Goal: Task Accomplishment & Management: Use online tool/utility

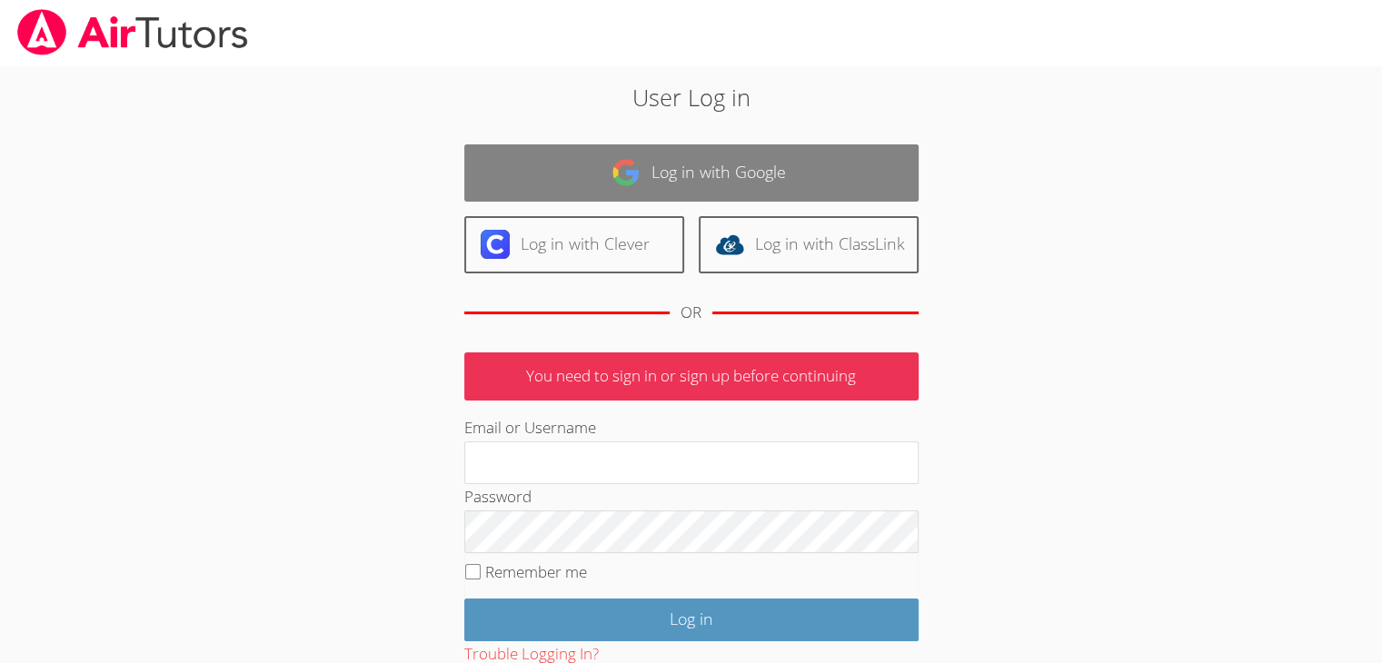
click at [672, 177] on link "Log in with Google" at bounding box center [691, 172] width 454 height 57
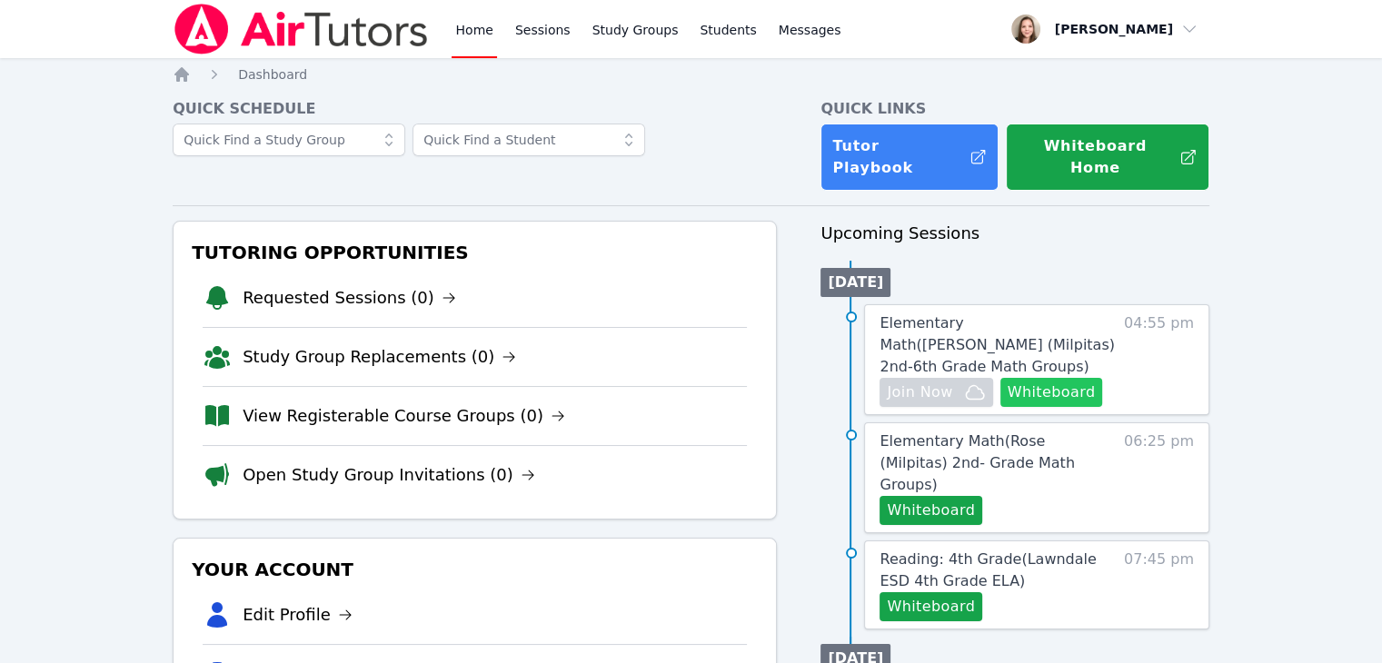
click at [1069, 379] on button "Whiteboard" at bounding box center [1051, 392] width 103 height 29
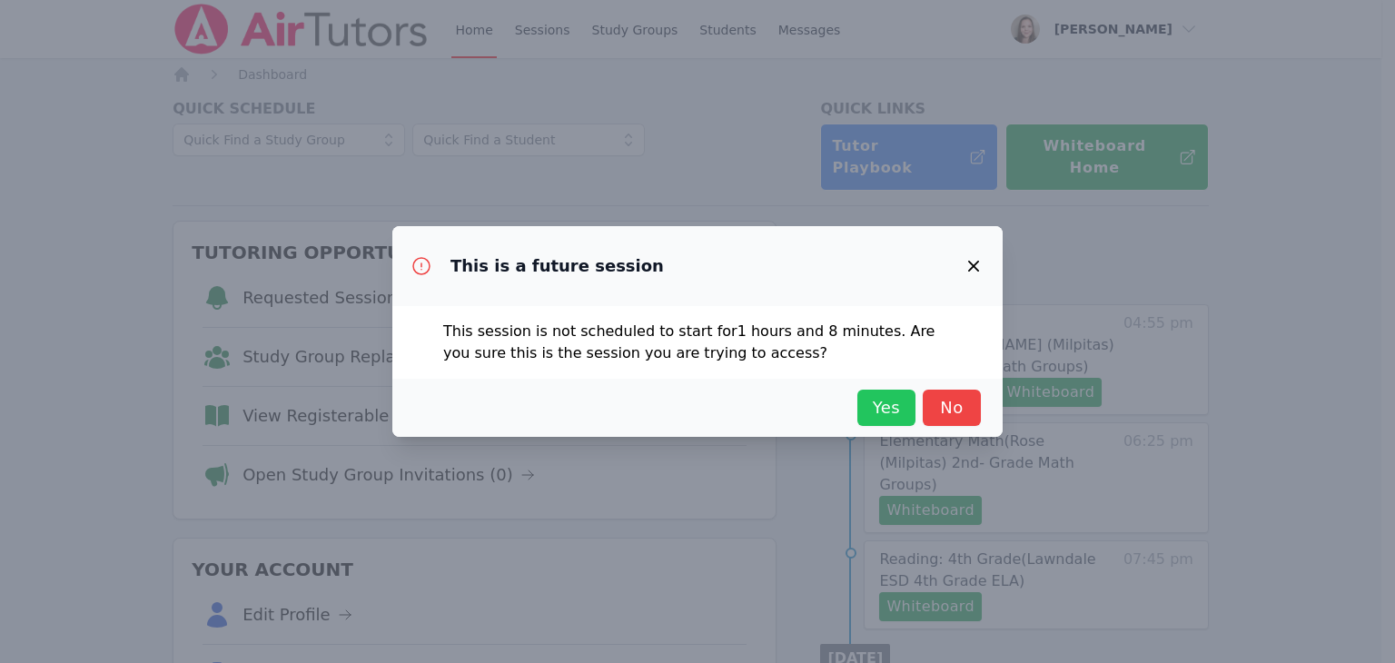
click at [889, 397] on span "Yes" at bounding box center [887, 407] width 40 height 25
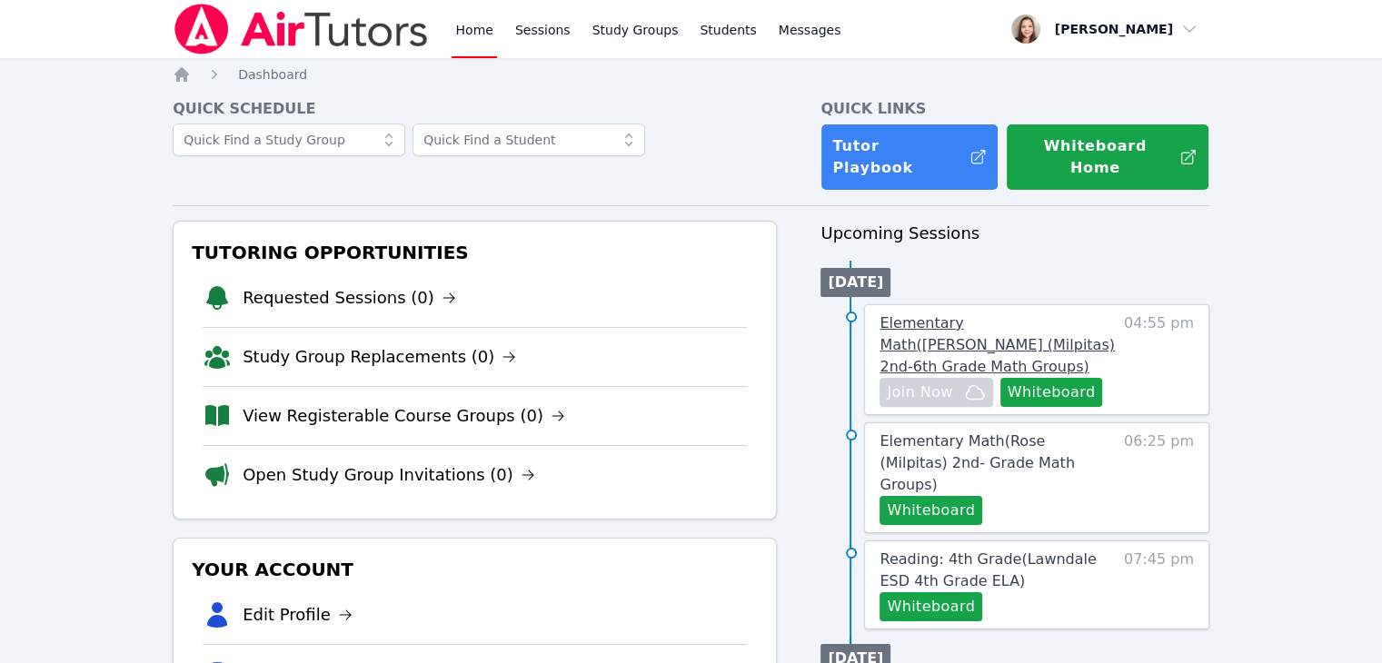
click at [1001, 324] on span "Elementary Math ( [PERSON_NAME] (Milpitas) 2nd-6th Grade Math Groups )" at bounding box center [996, 344] width 234 height 61
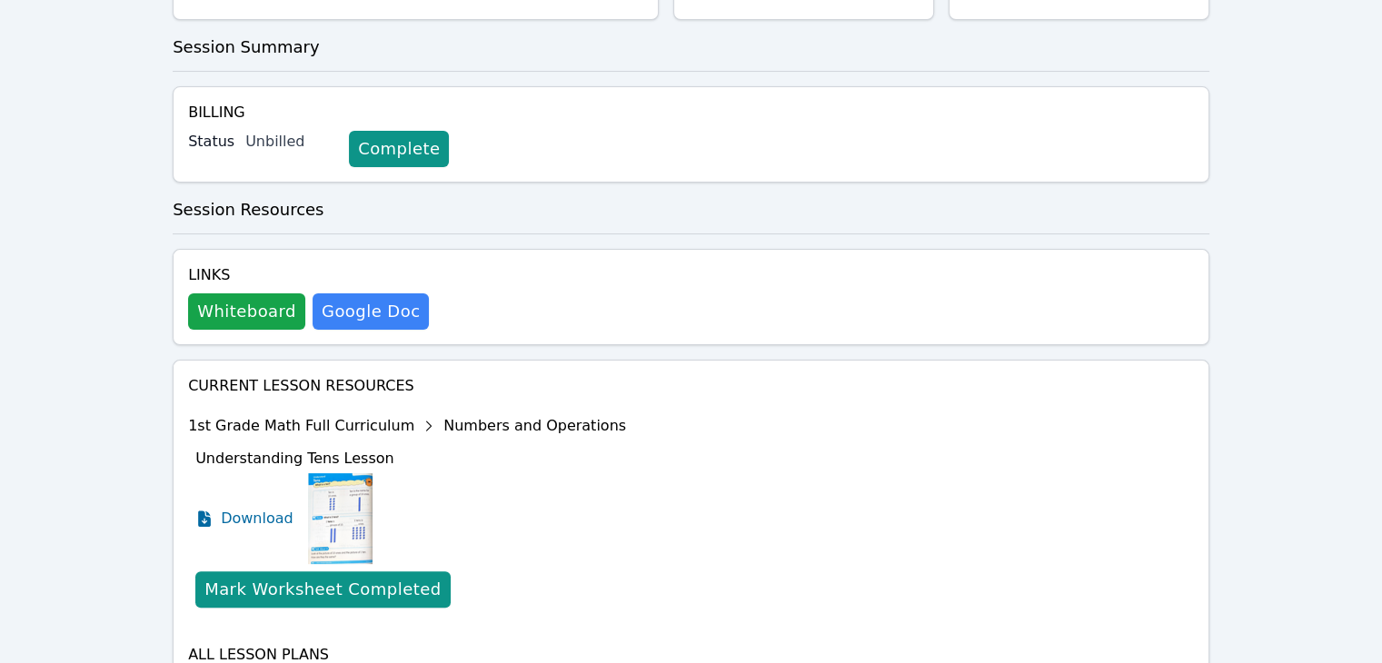
scroll to position [104, 0]
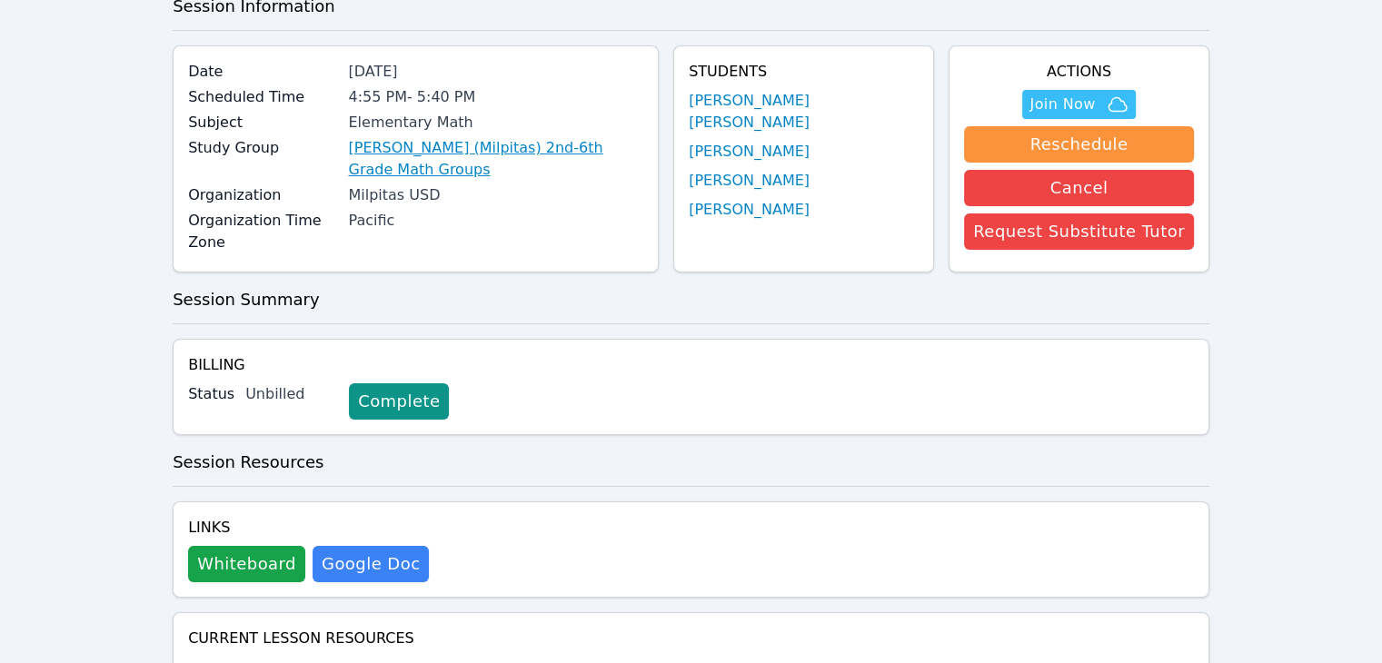
click at [467, 137] on link "[PERSON_NAME] (Milpitas) 2nd-6th Grade Math Groups" at bounding box center [495, 159] width 295 height 44
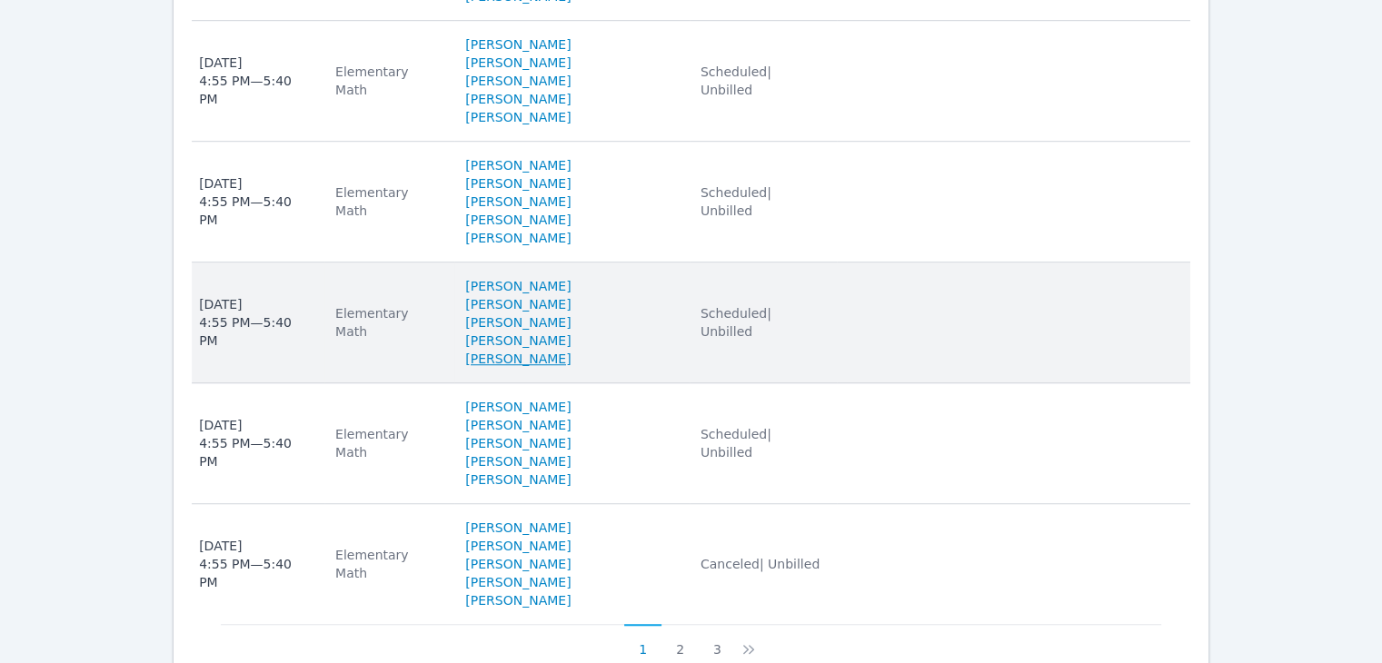
scroll to position [1322, 0]
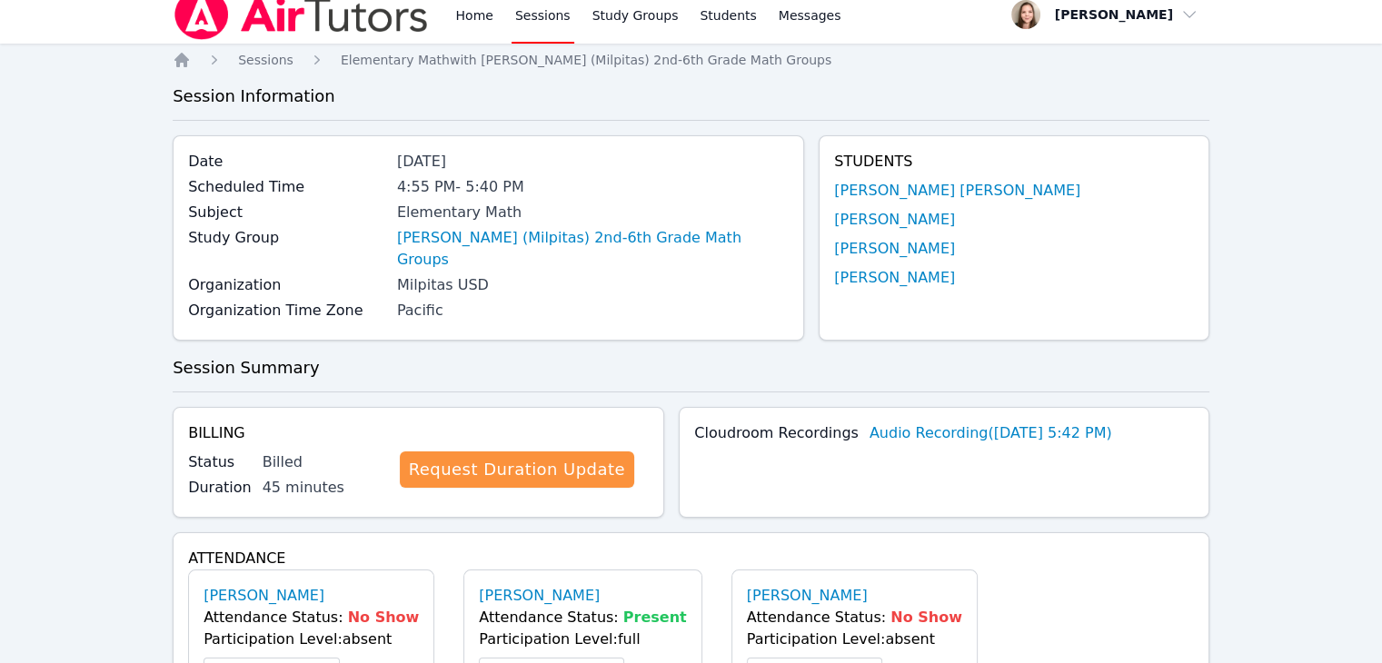
scroll to position [454, 0]
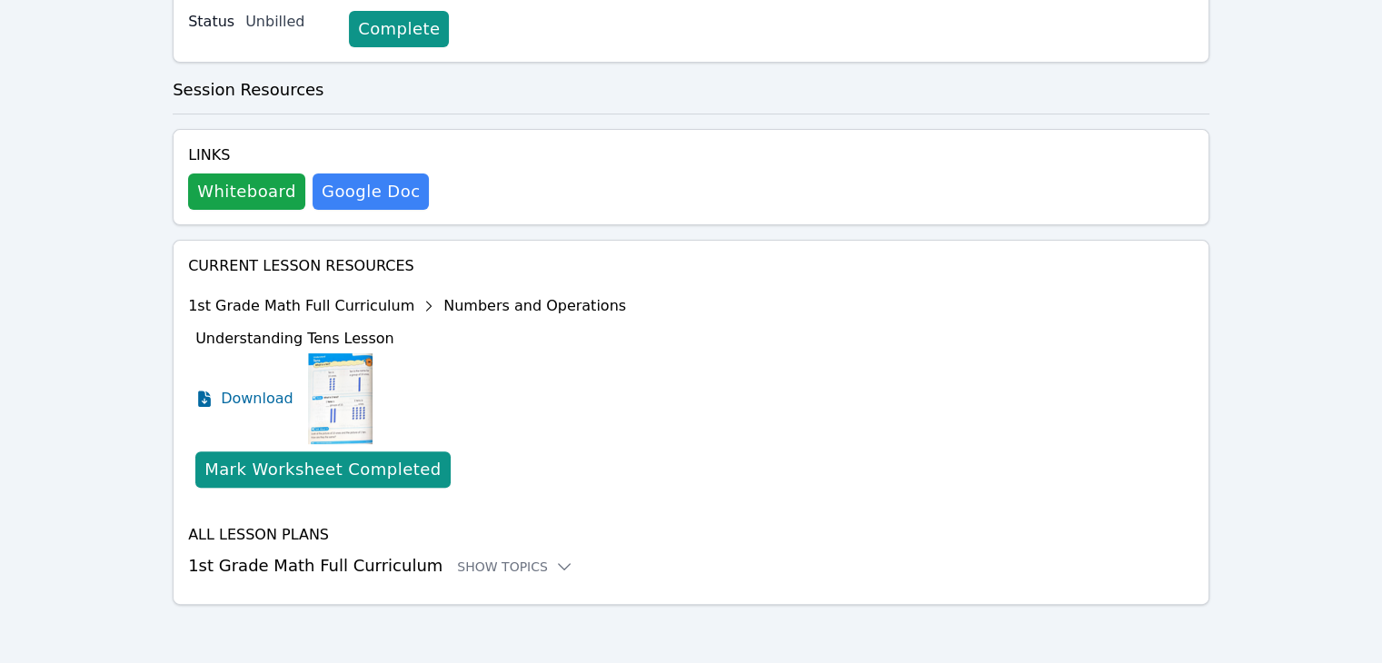
scroll to position [104, 0]
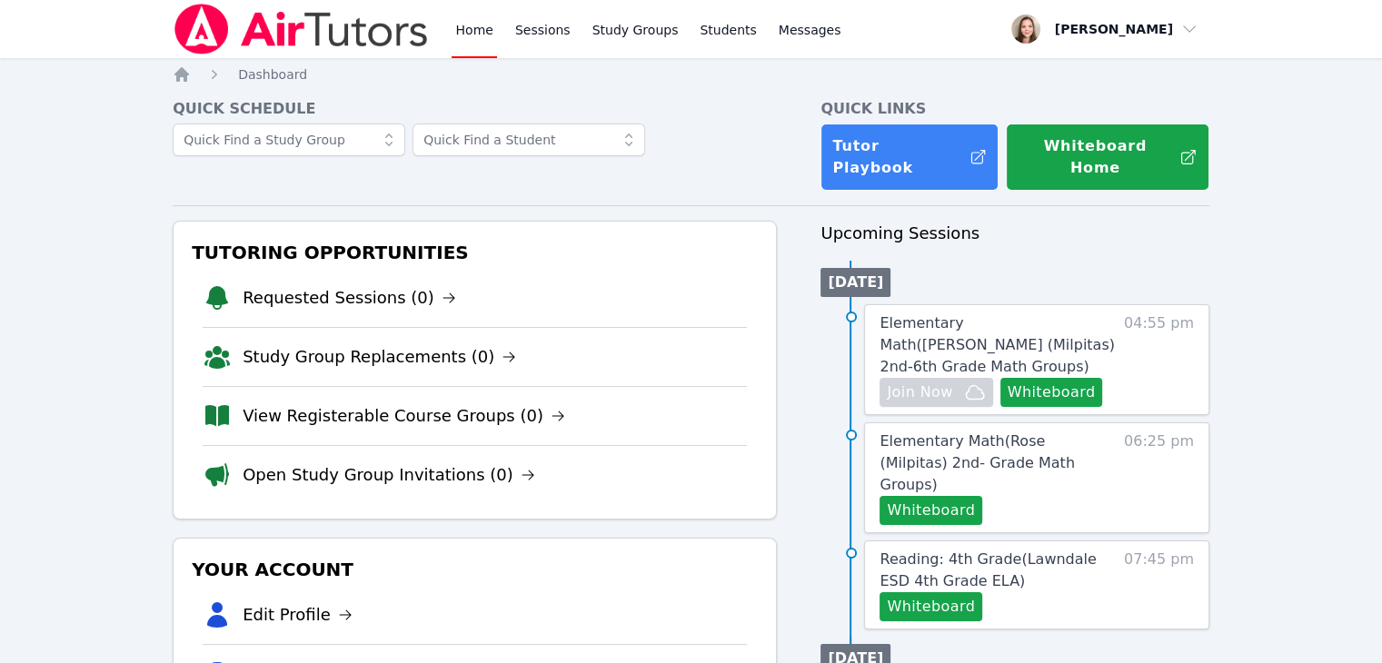
click at [1024, 435] on span "Elementary Math ( Rose (Milpitas) 2nd- Grade Math Groups )" at bounding box center [976, 462] width 195 height 61
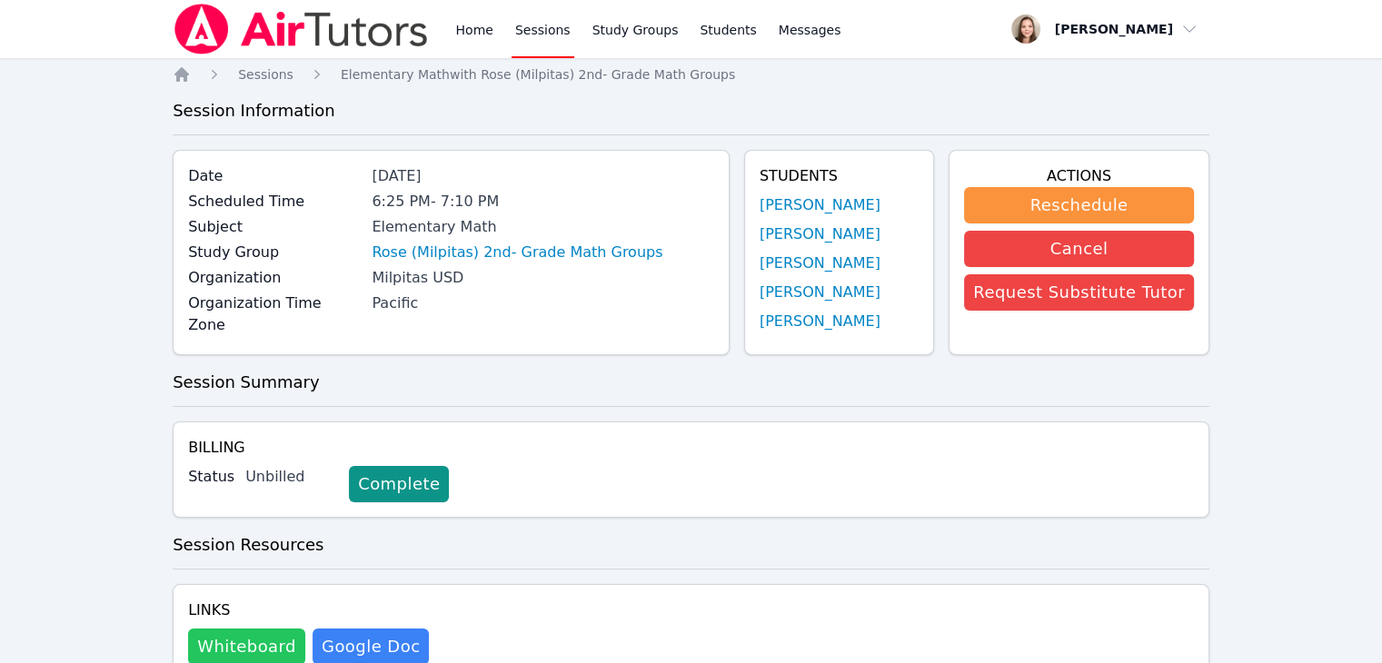
click at [259, 629] on button "Whiteboard" at bounding box center [246, 647] width 117 height 36
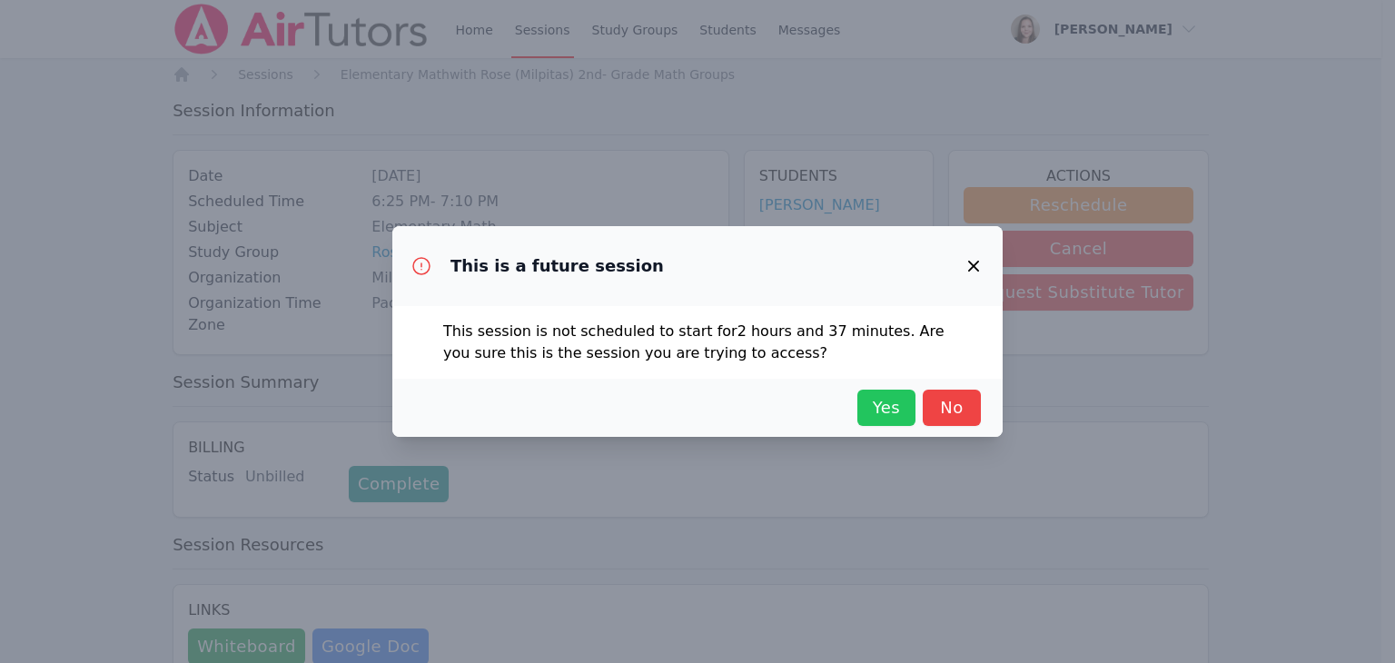
click at [895, 414] on span "Yes" at bounding box center [887, 407] width 40 height 25
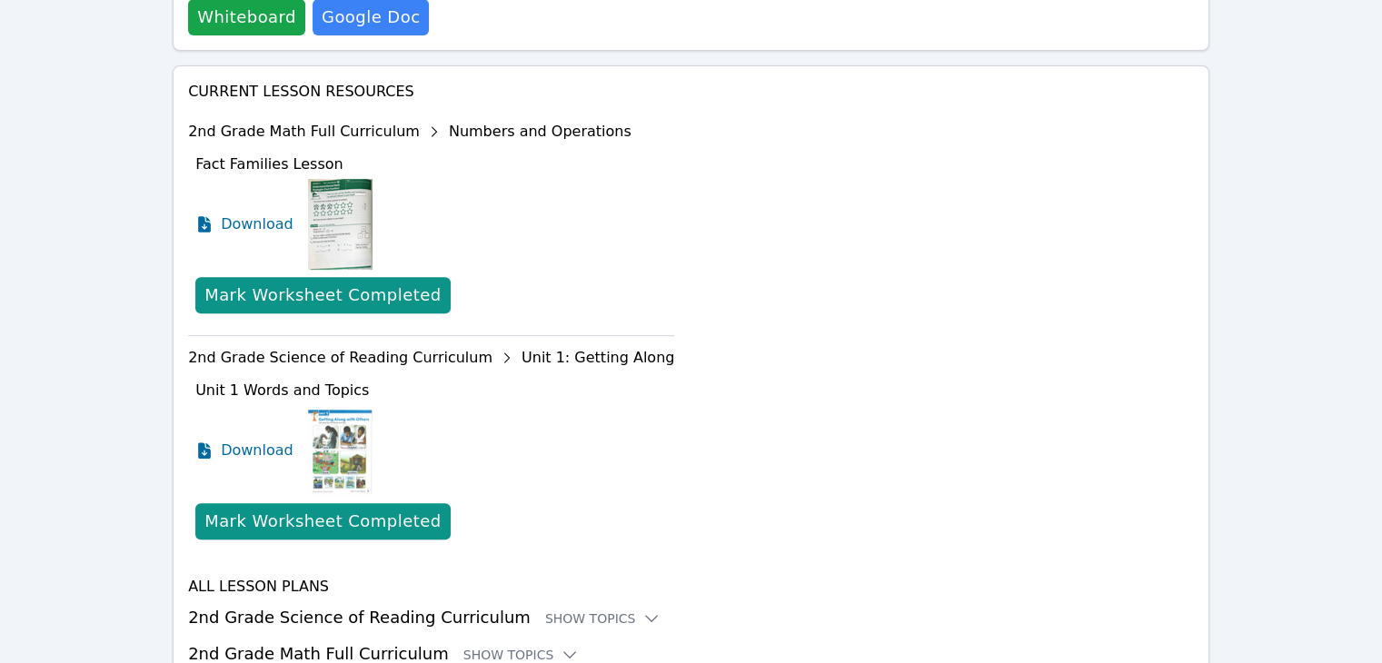
scroll to position [709, 0]
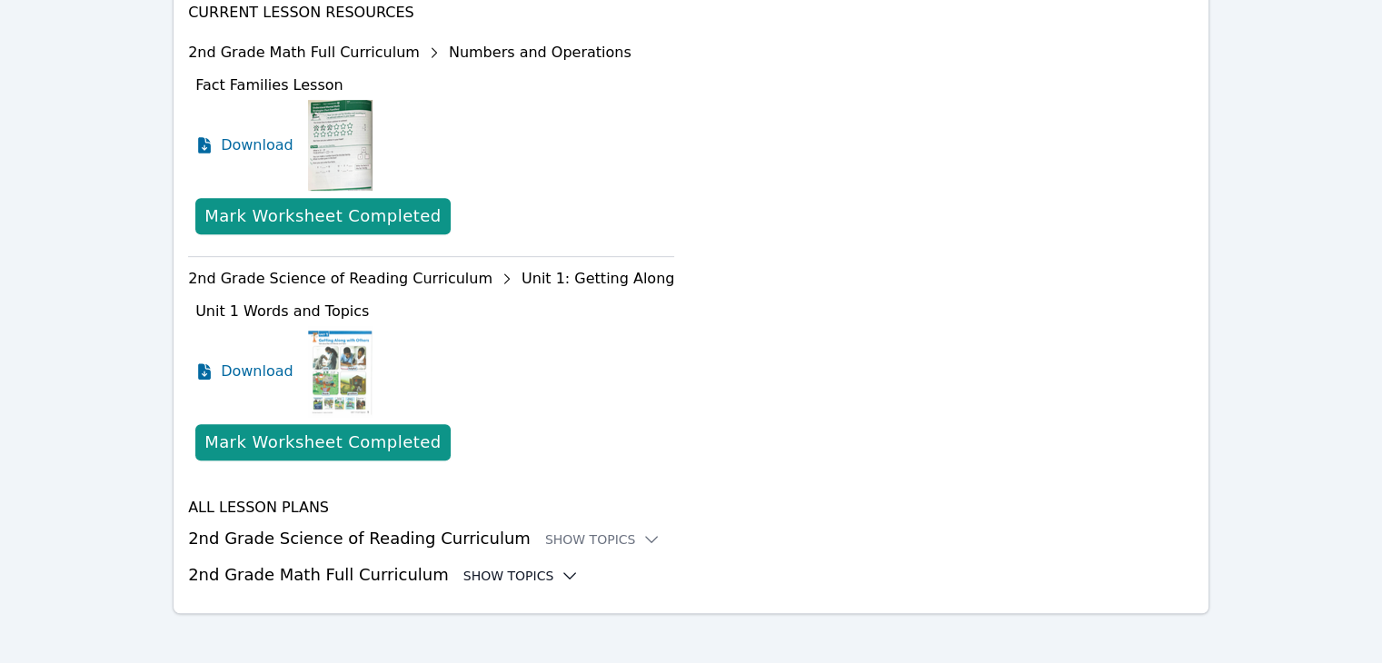
click at [491, 567] on div "Show Topics" at bounding box center [521, 576] width 116 height 18
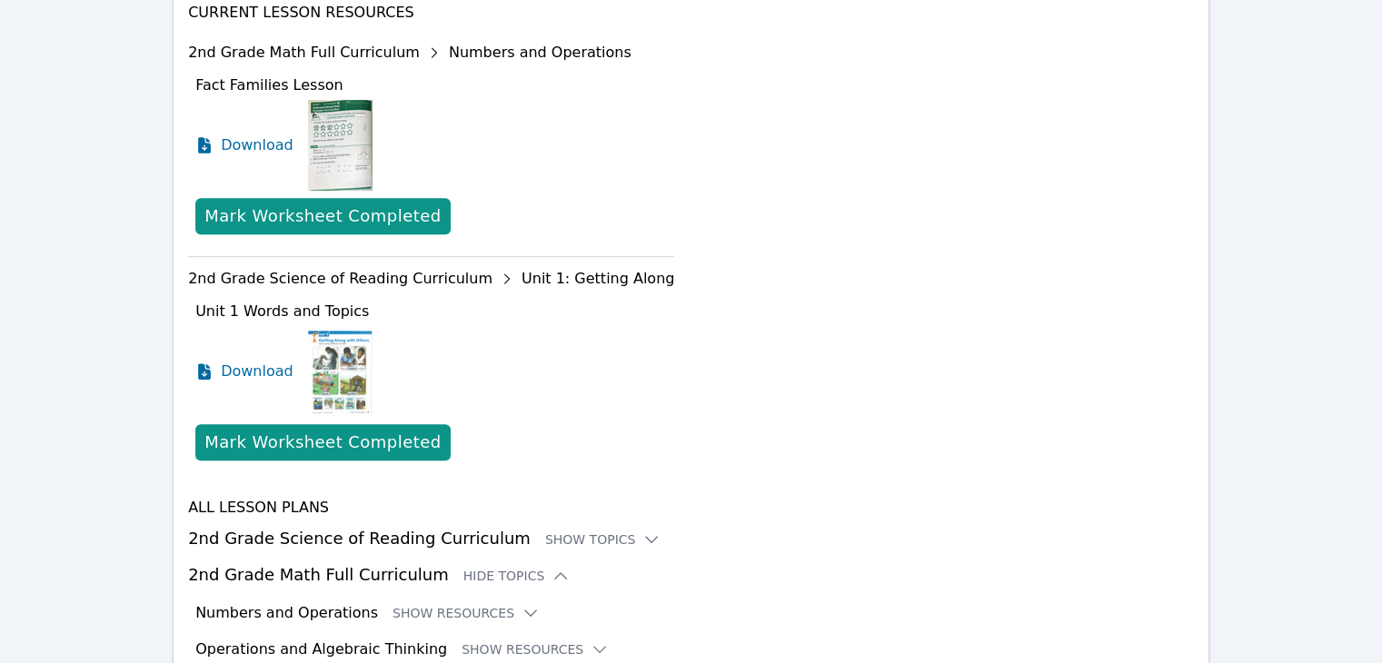
scroll to position [799, 0]
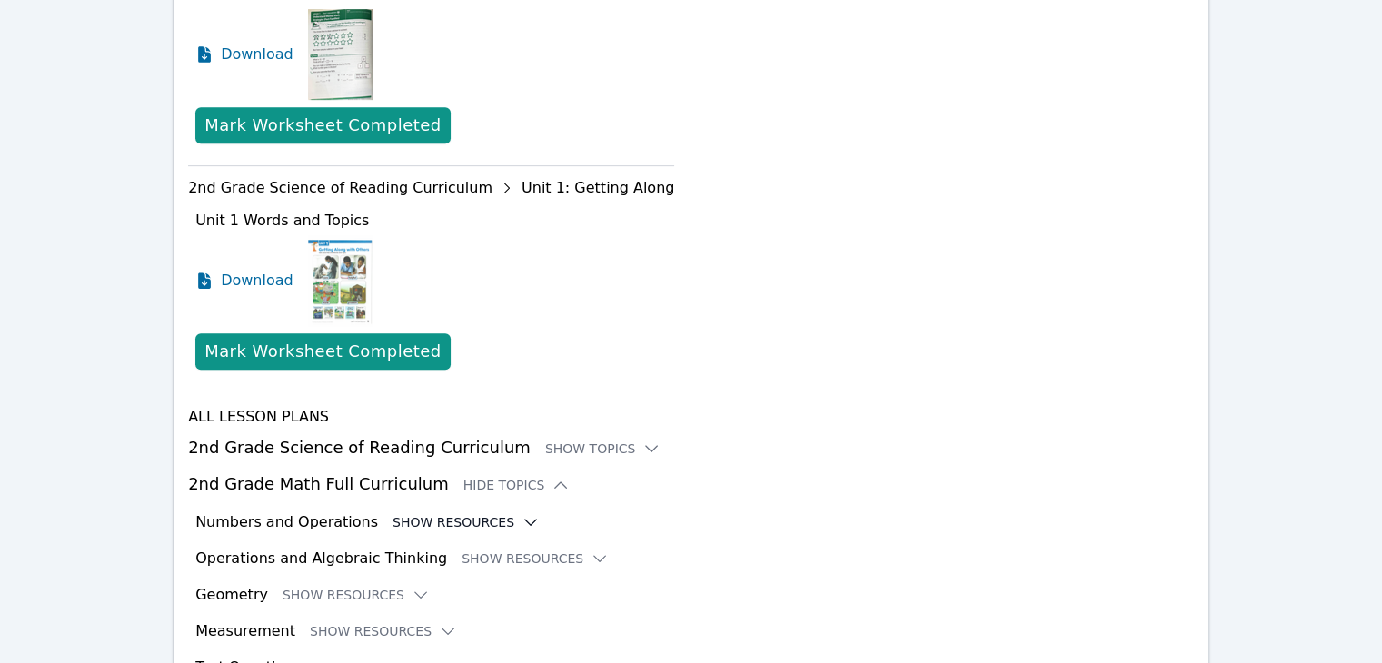
click at [451, 513] on button "Show Resources" at bounding box center [465, 522] width 147 height 18
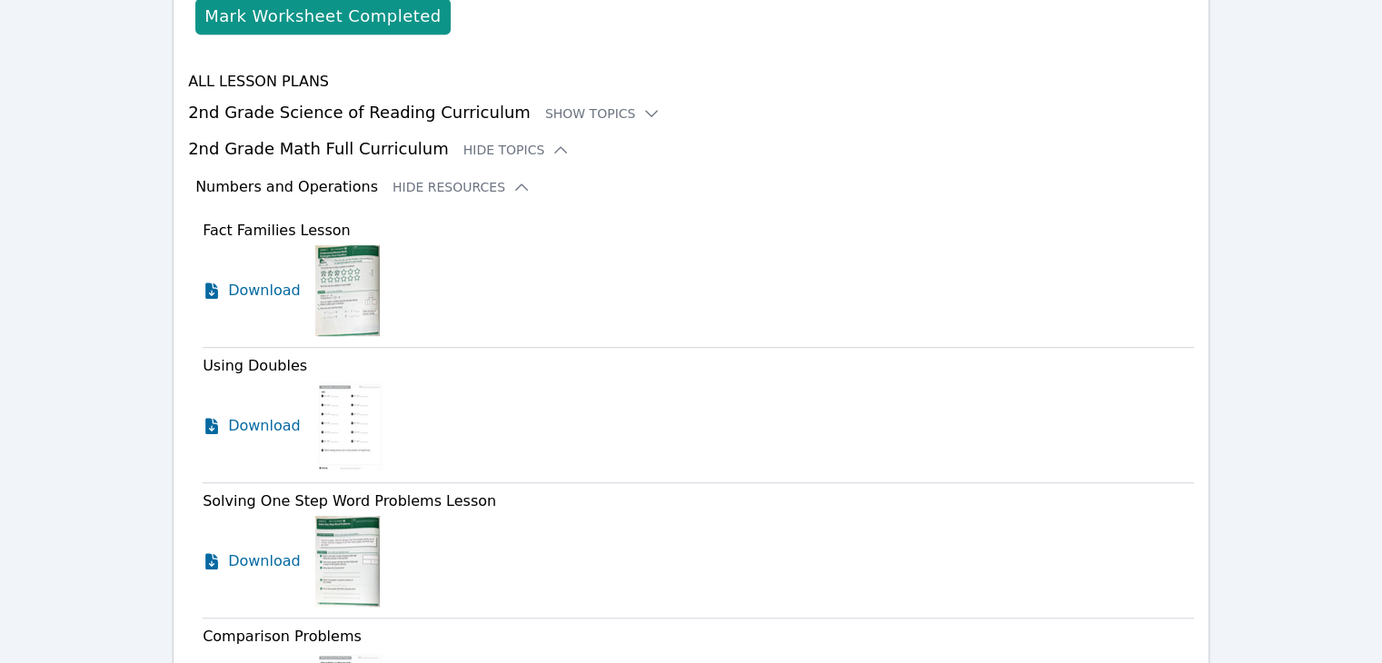
scroll to position [1163, 0]
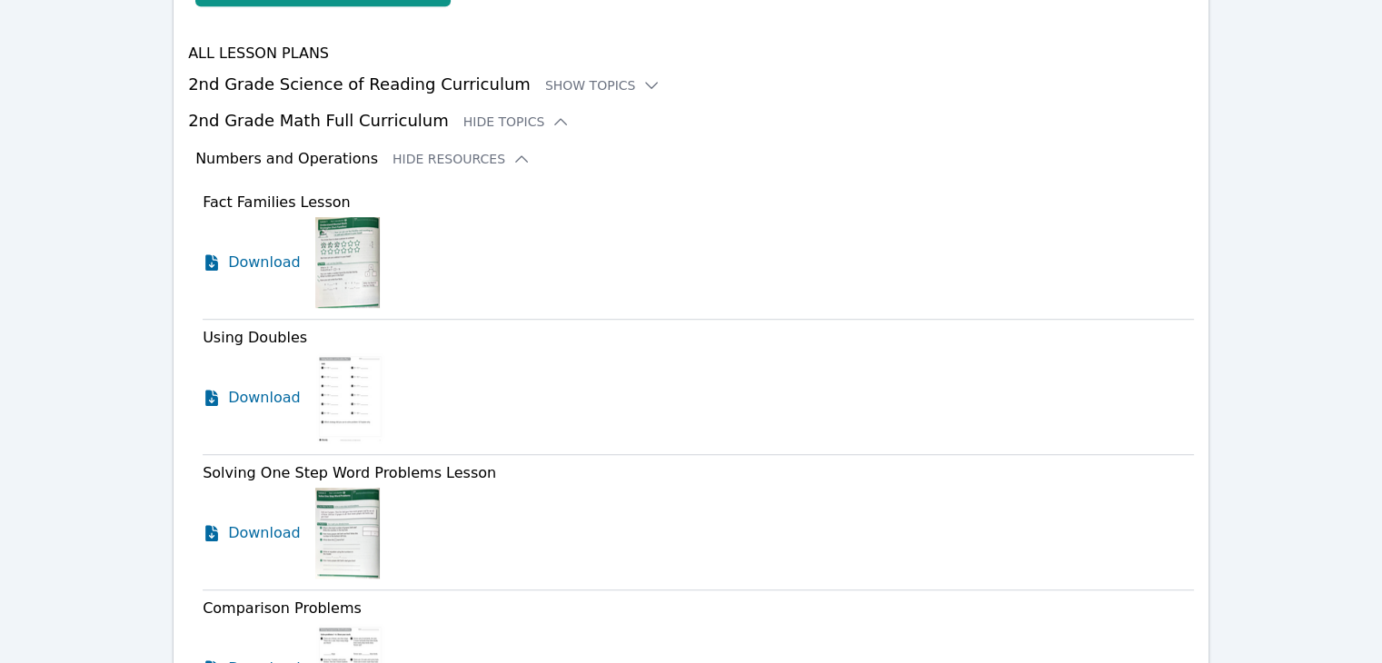
click at [345, 380] on img at bounding box center [350, 397] width 70 height 91
click at [273, 395] on span "Download" at bounding box center [268, 398] width 81 height 22
click at [263, 532] on span "Download" at bounding box center [268, 533] width 81 height 22
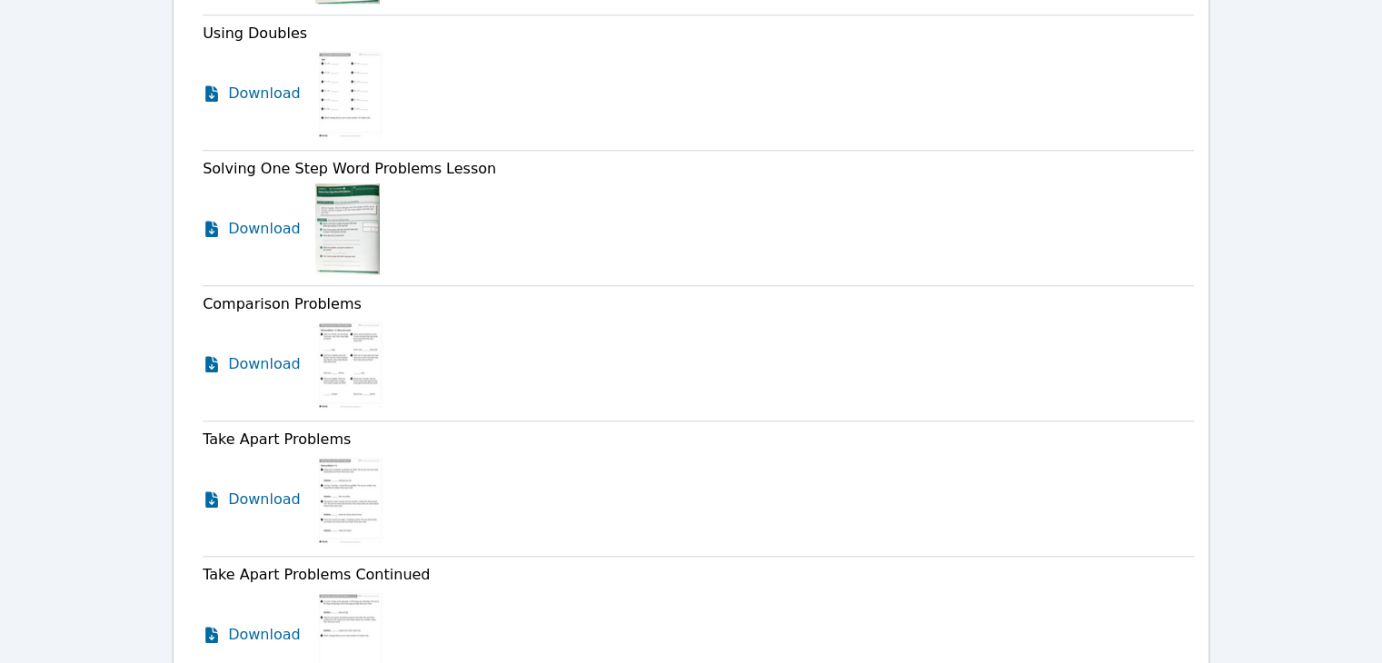
scroll to position [1435, 0]
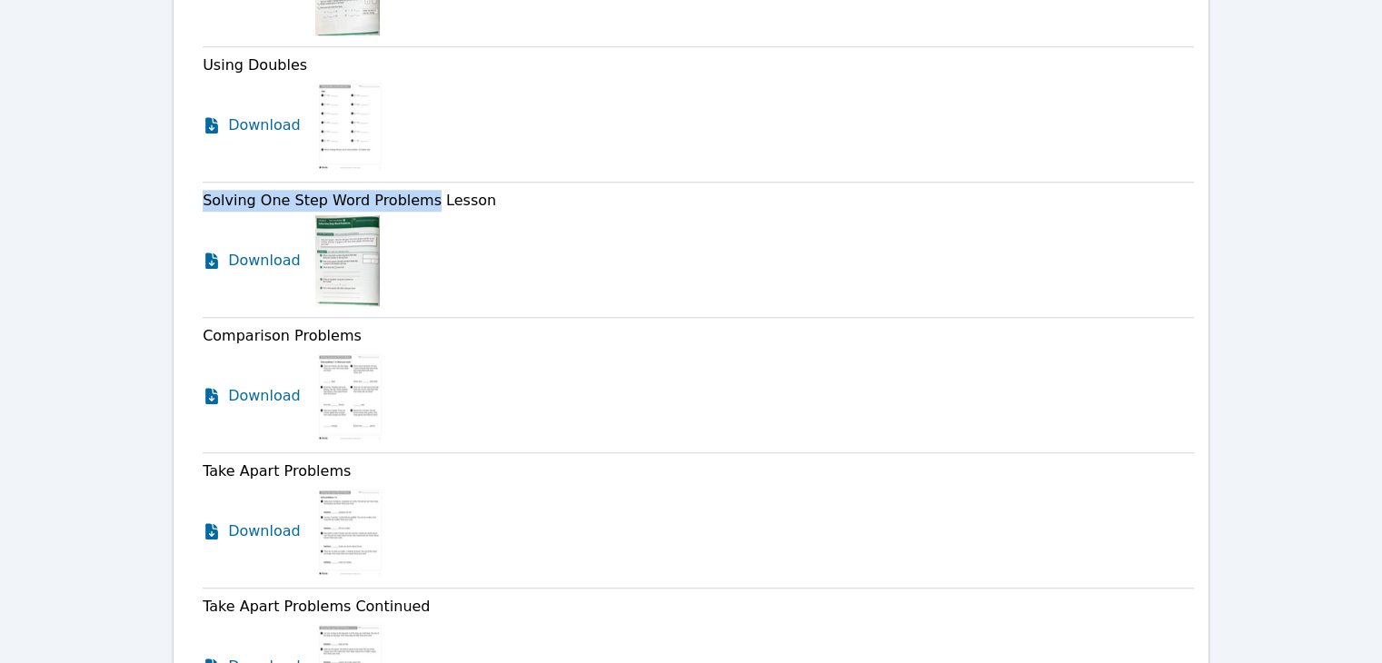
drag, startPoint x: 193, startPoint y: 177, endPoint x: 425, endPoint y: 199, distance: 233.6
copy span "Solving One Step Word Problems"
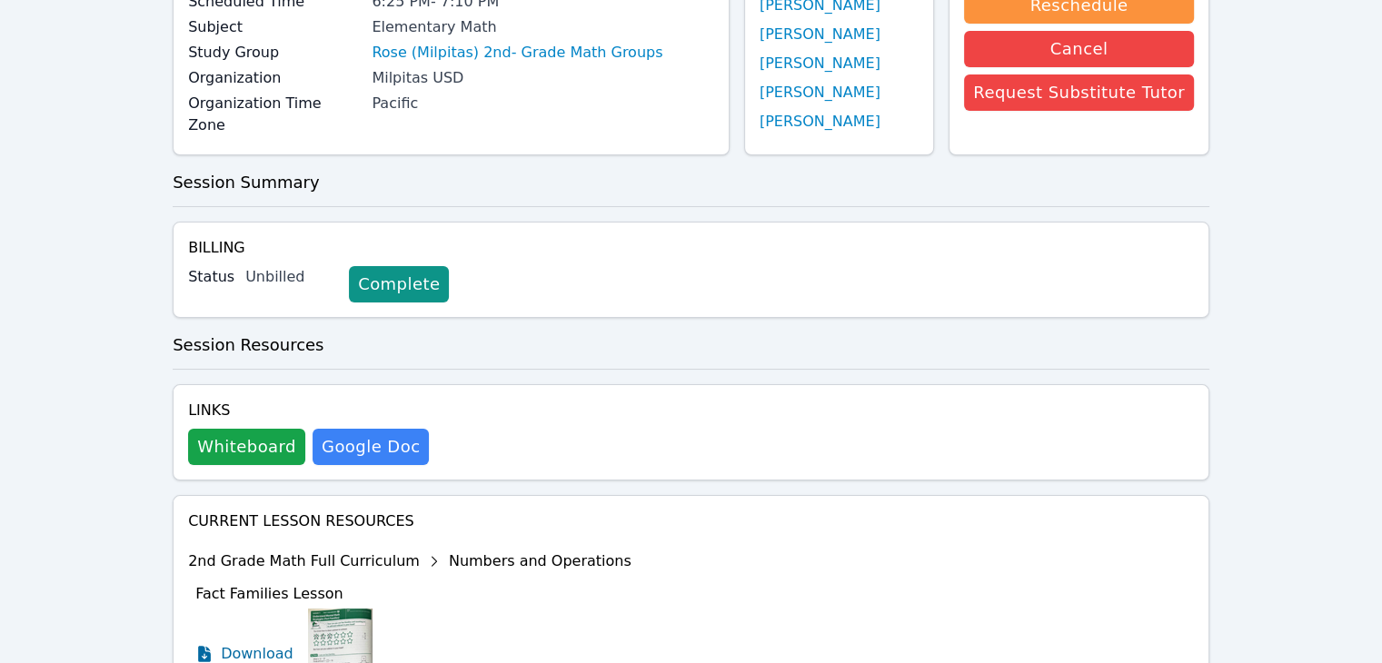
scroll to position [0, 0]
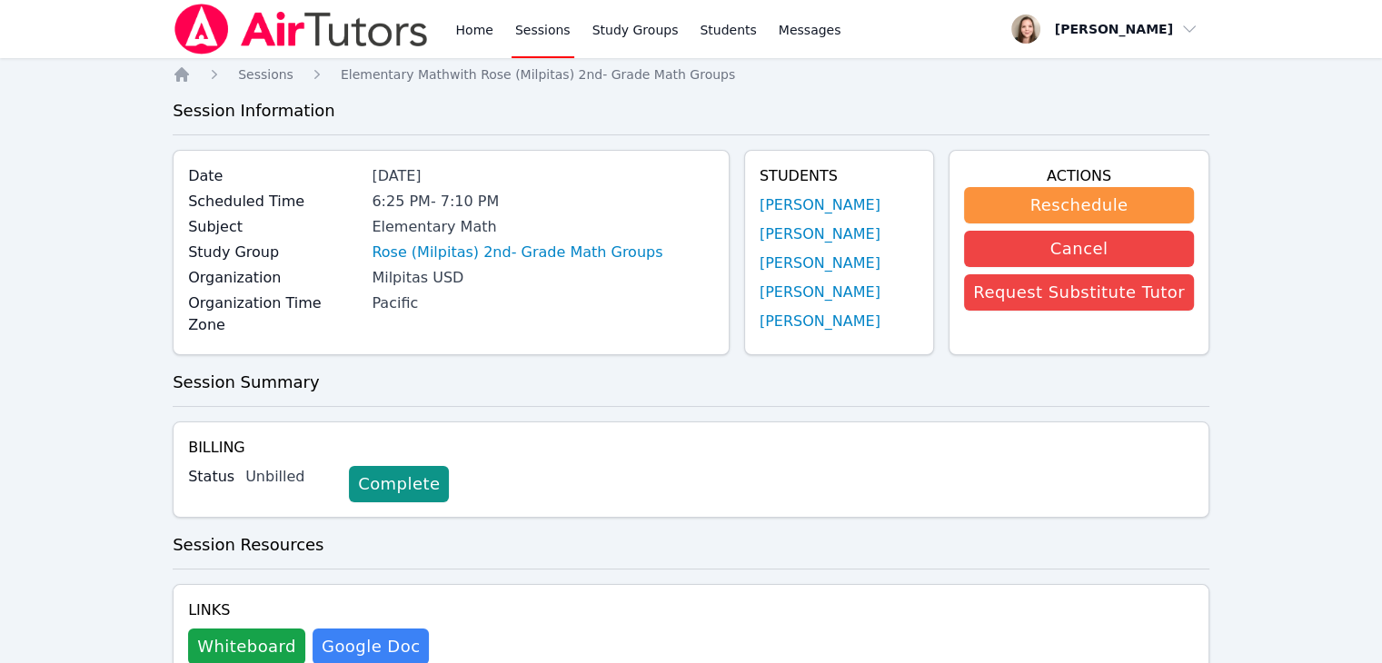
click at [327, 23] on img at bounding box center [301, 29] width 257 height 51
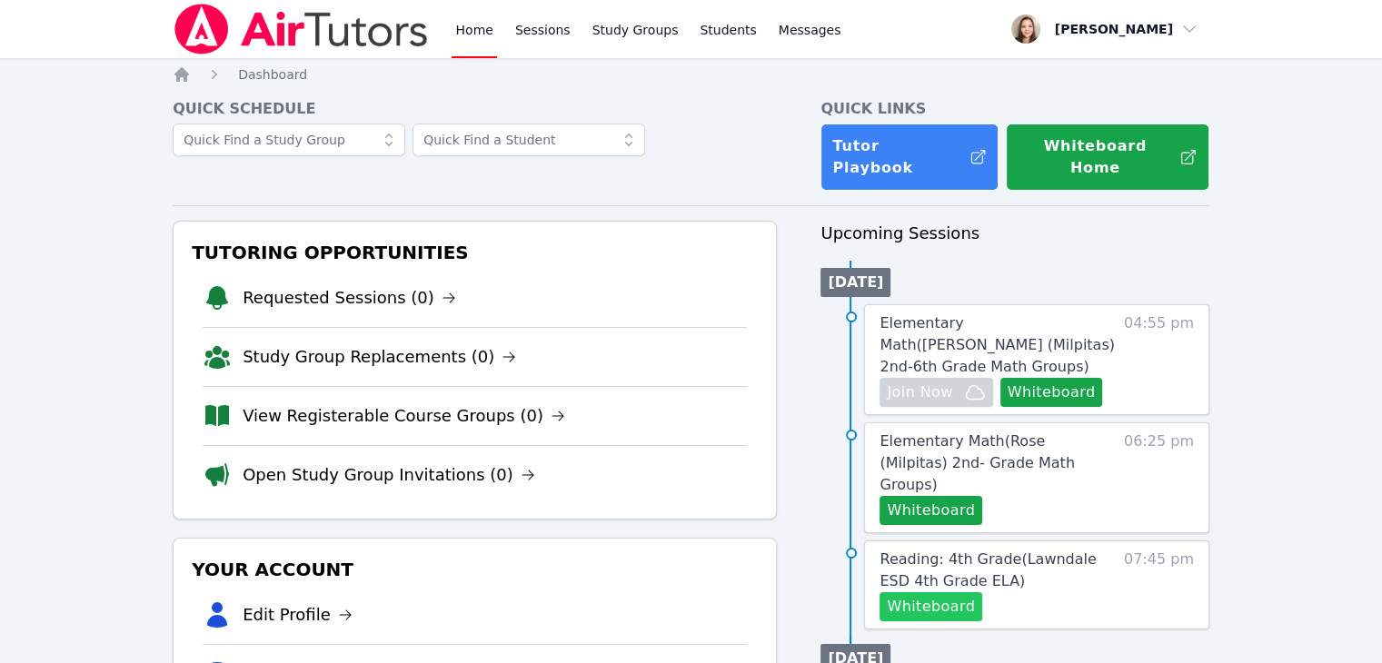
click at [968, 592] on button "Whiteboard" at bounding box center [930, 606] width 103 height 29
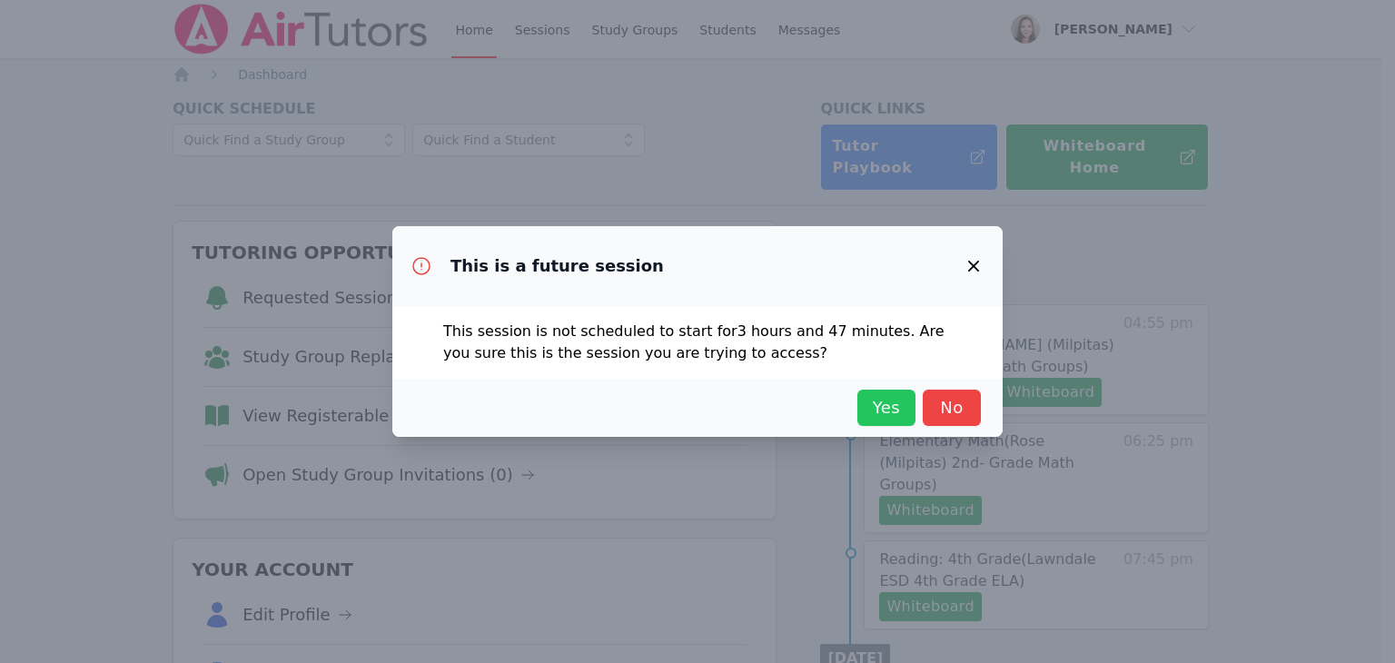
click at [881, 412] on span "Yes" at bounding box center [887, 407] width 40 height 25
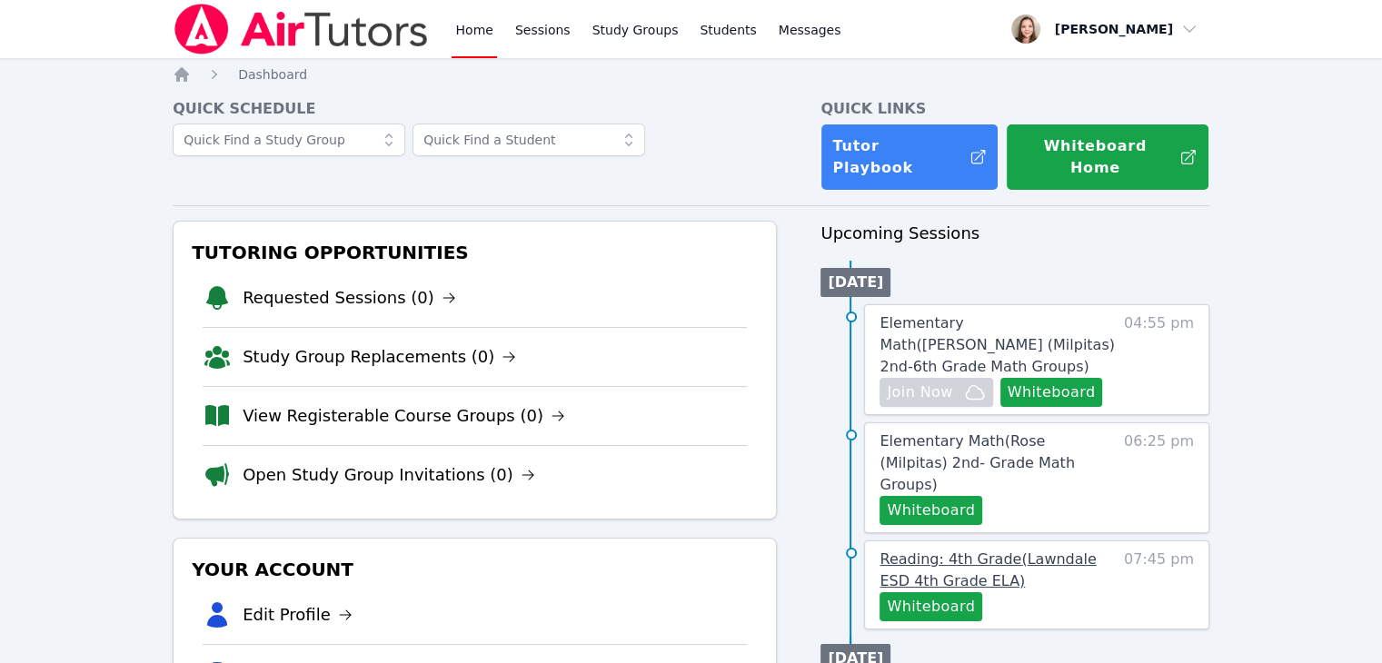
click at [945, 551] on span "Reading: 4th Grade ( Lawndale ESD 4th Grade ELA )" at bounding box center [987, 570] width 216 height 39
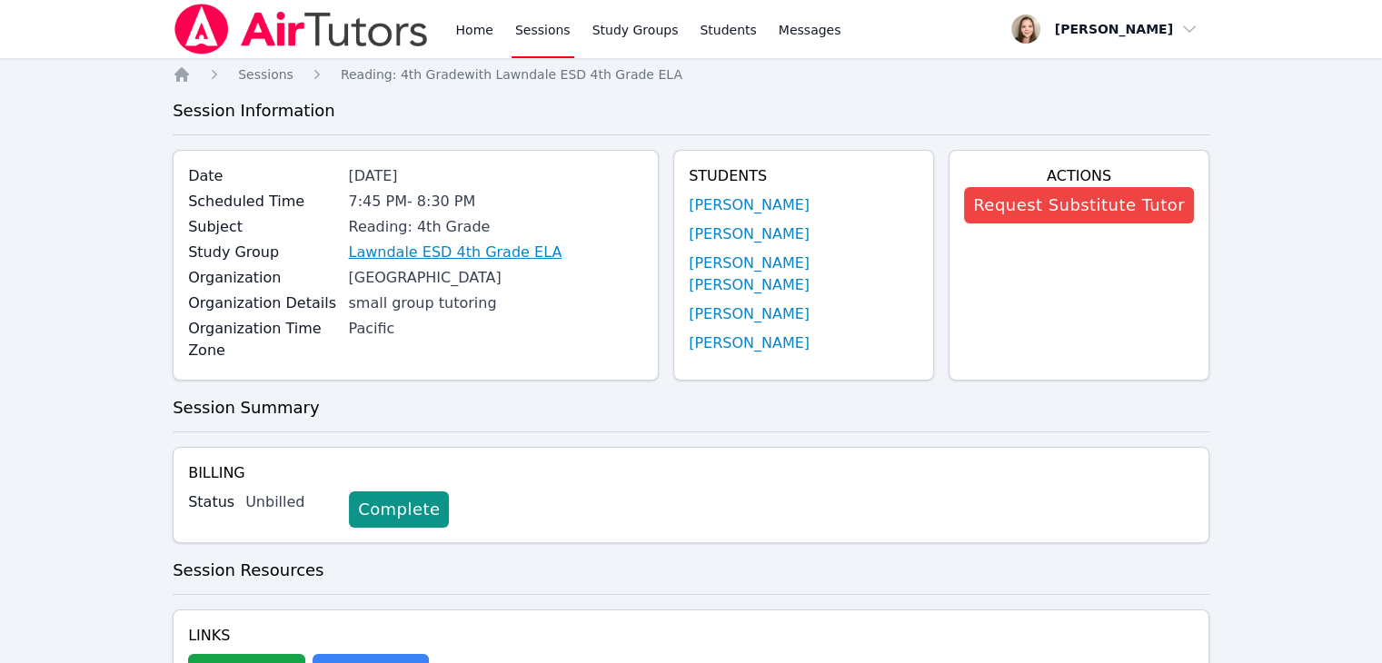
click at [478, 244] on link "Lawndale ESD 4th Grade ELA" at bounding box center [454, 253] width 213 height 22
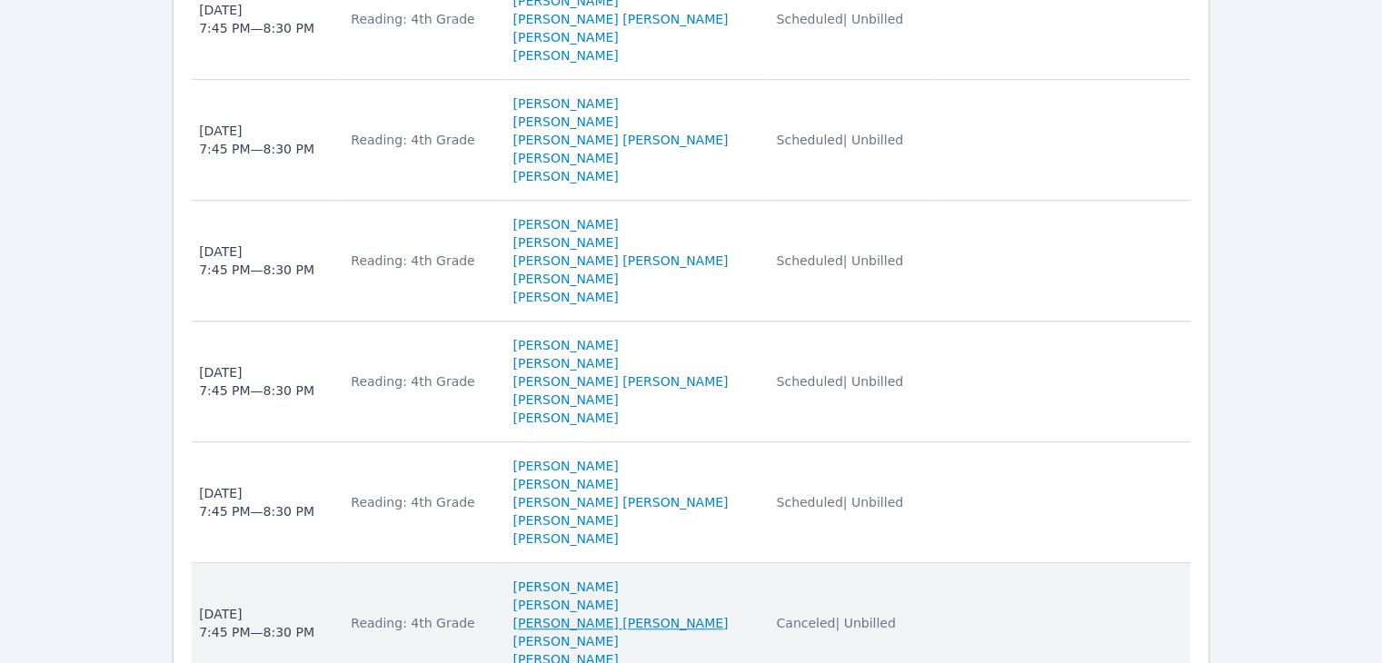
scroll to position [1547, 0]
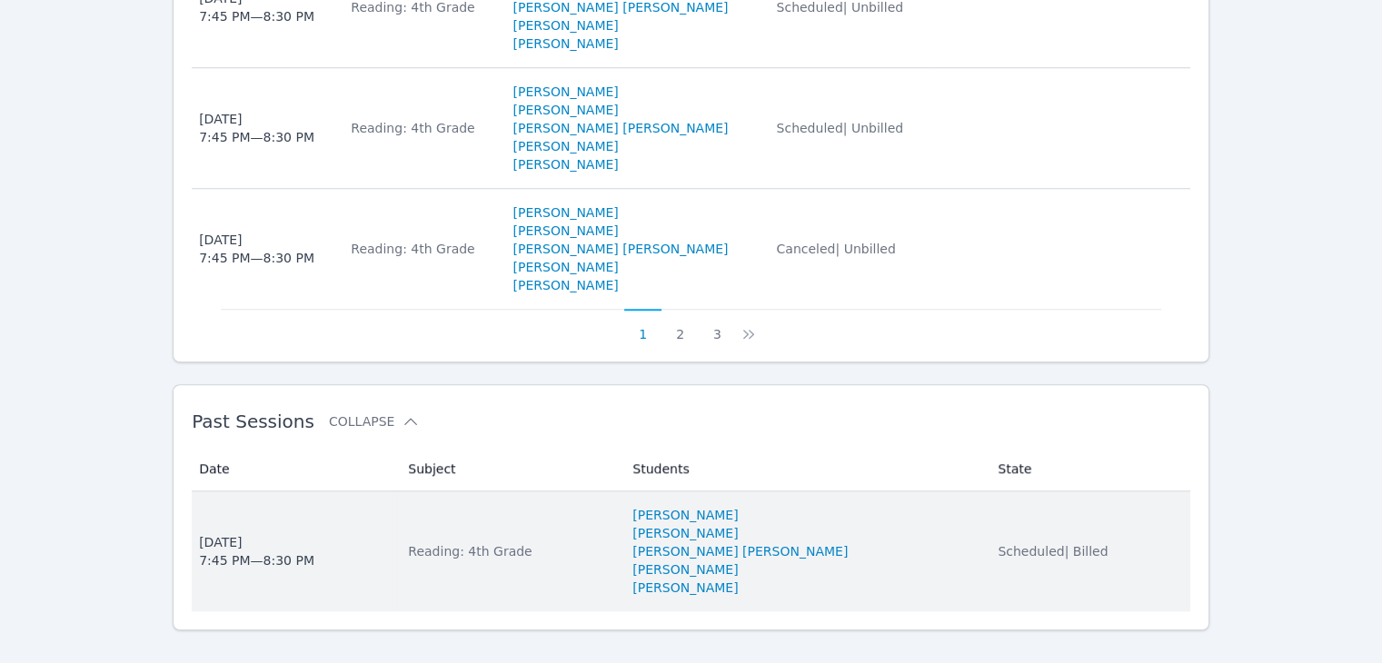
click at [446, 542] on div "Reading: 4th Grade" at bounding box center [509, 551] width 203 height 18
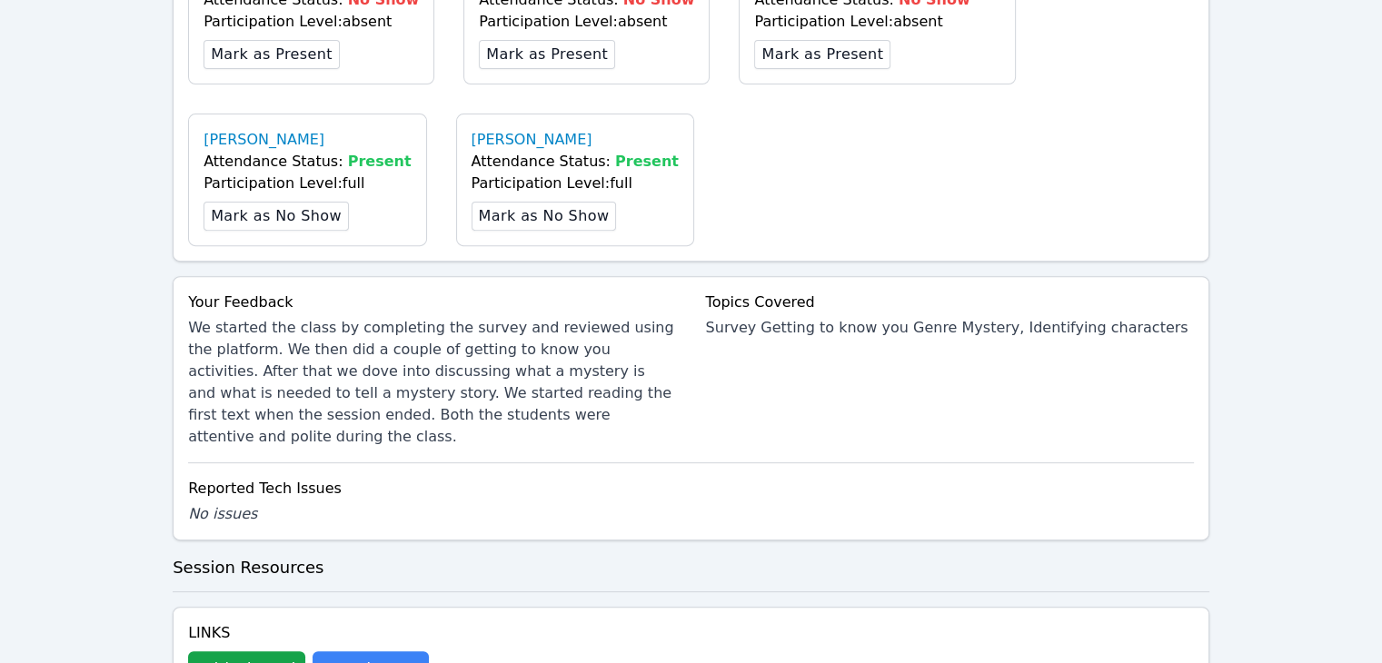
scroll to position [1088, 0]
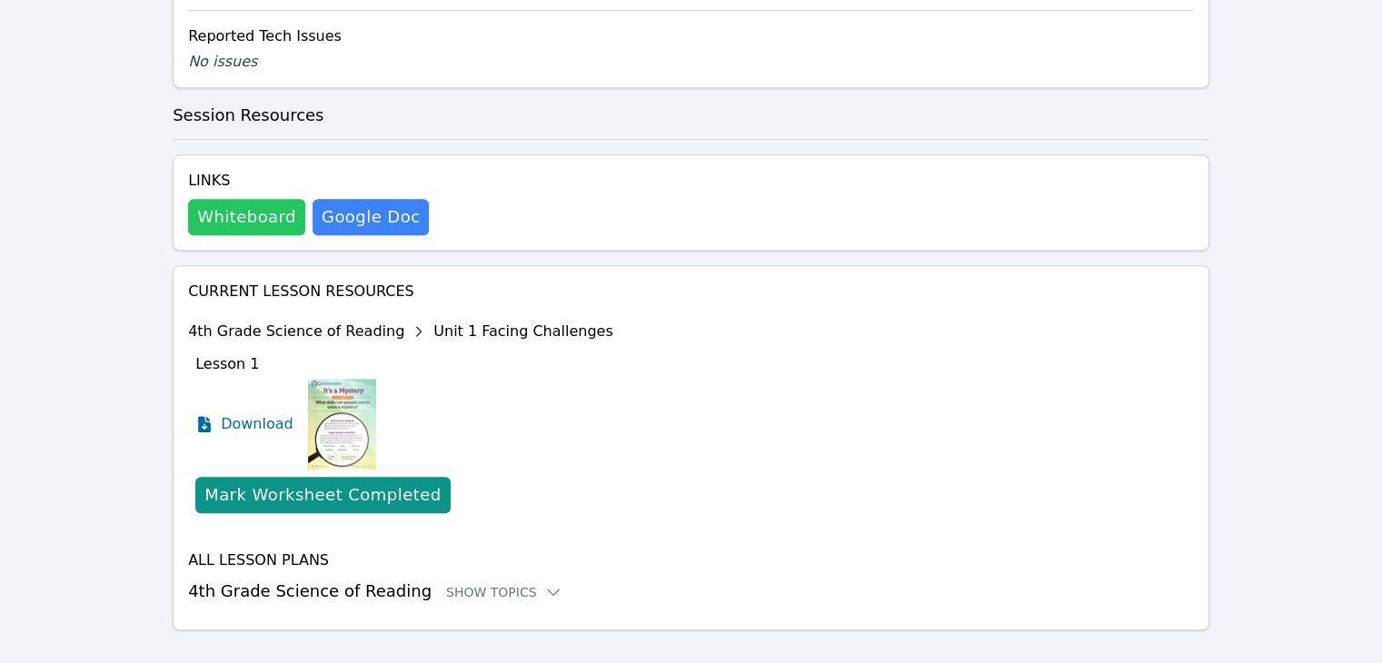
click at [254, 199] on button "Whiteboard" at bounding box center [246, 217] width 117 height 36
drag, startPoint x: 570, startPoint y: 302, endPoint x: 646, endPoint y: 321, distance: 78.7
click at [646, 321] on div "Current Lesson Resources 4th Grade Science of Reading Unit 1 Facing Challenges …" at bounding box center [691, 442] width 1006 height 323
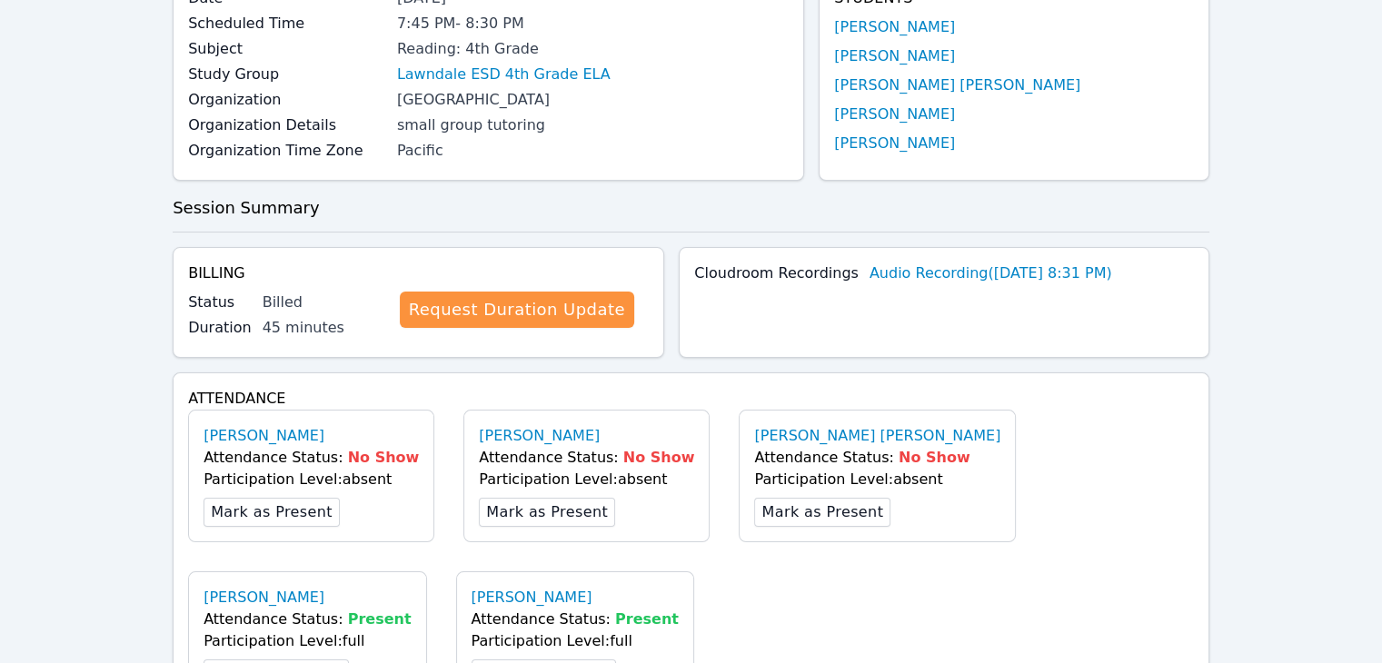
scroll to position [0, 0]
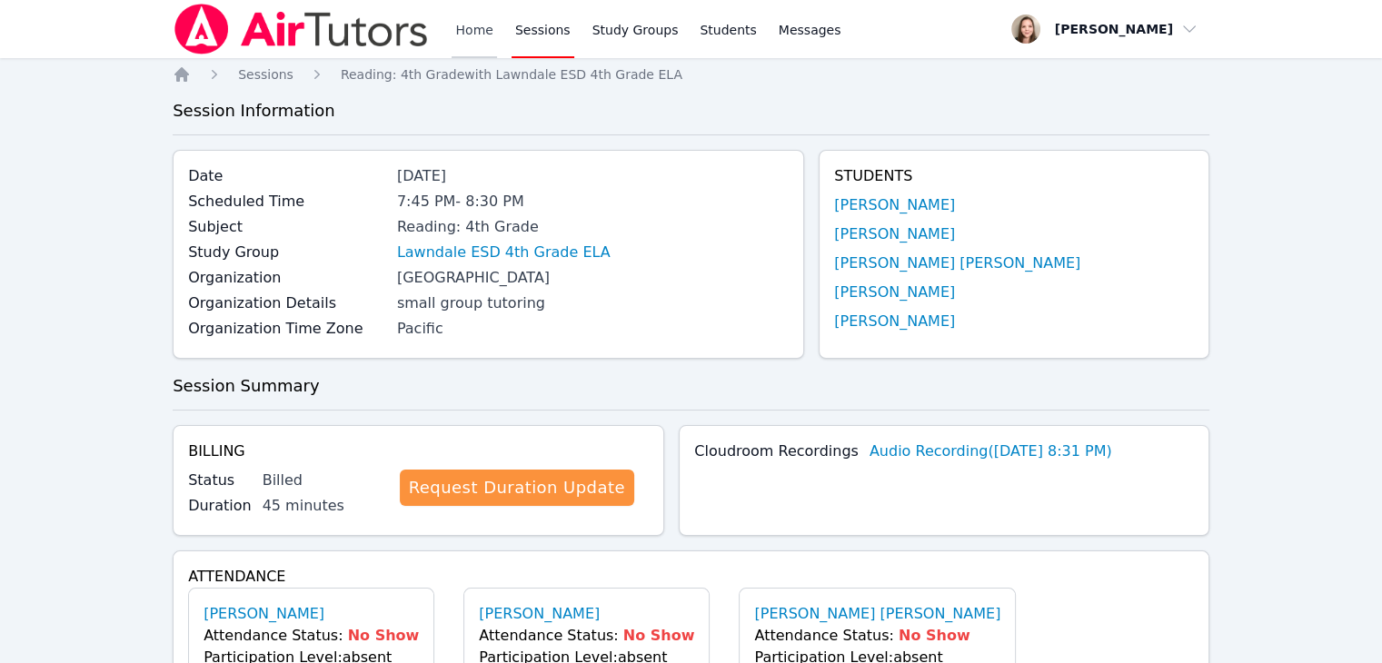
click at [475, 21] on link "Home" at bounding box center [474, 29] width 45 height 58
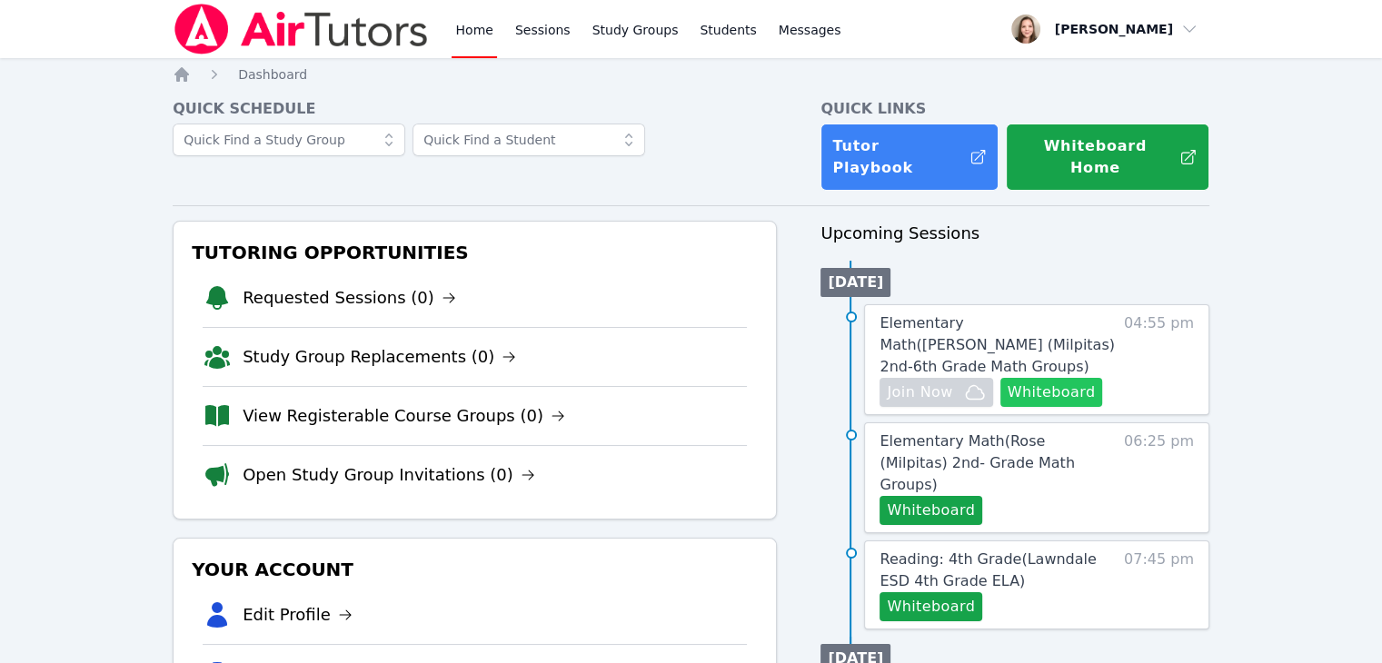
click at [1072, 381] on button "Whiteboard" at bounding box center [1051, 392] width 103 height 29
